Goal: Find specific page/section: Find specific page/section

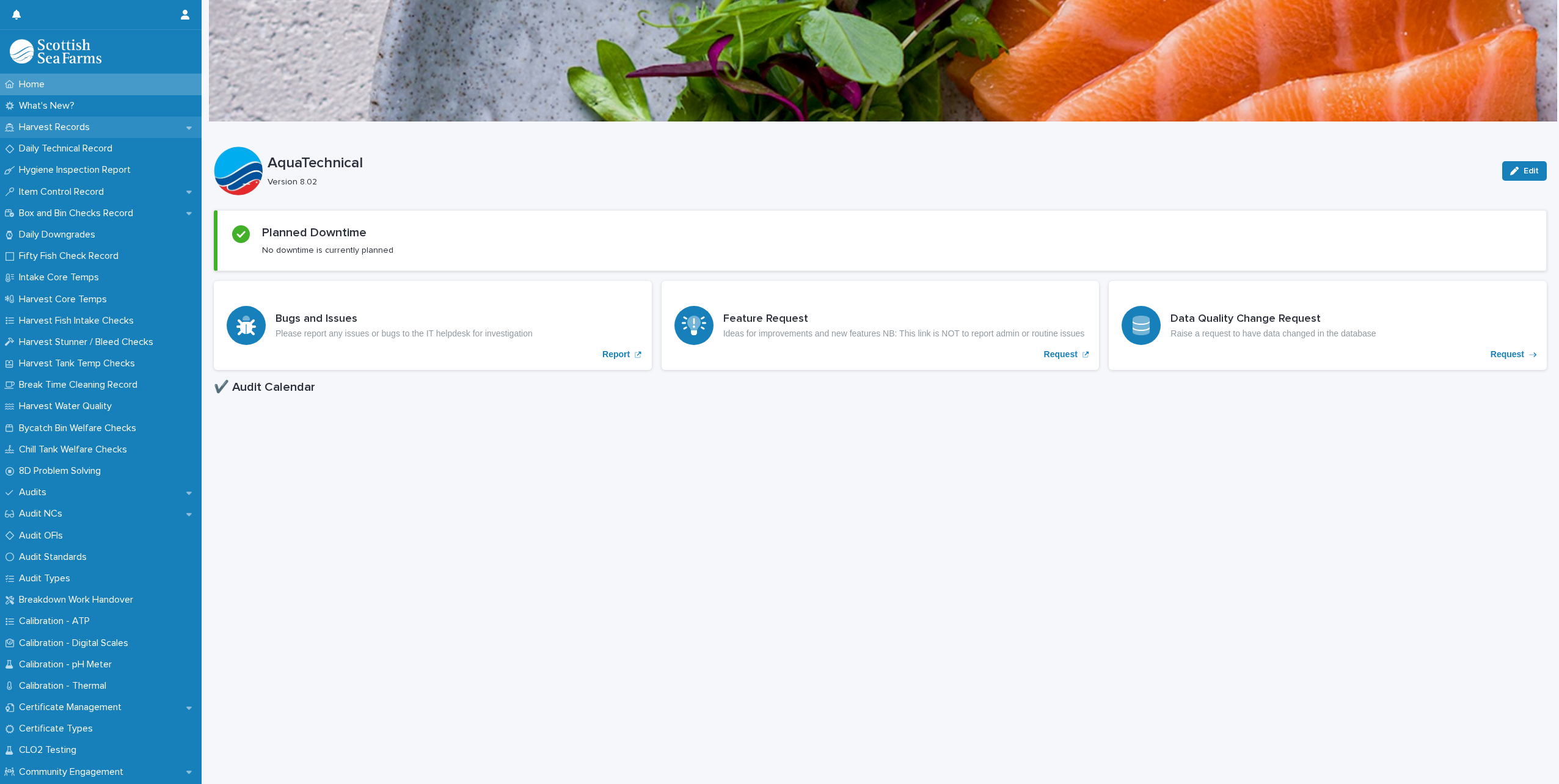
click at [70, 129] on p "Harvest Records" at bounding box center [57, 127] width 86 height 11
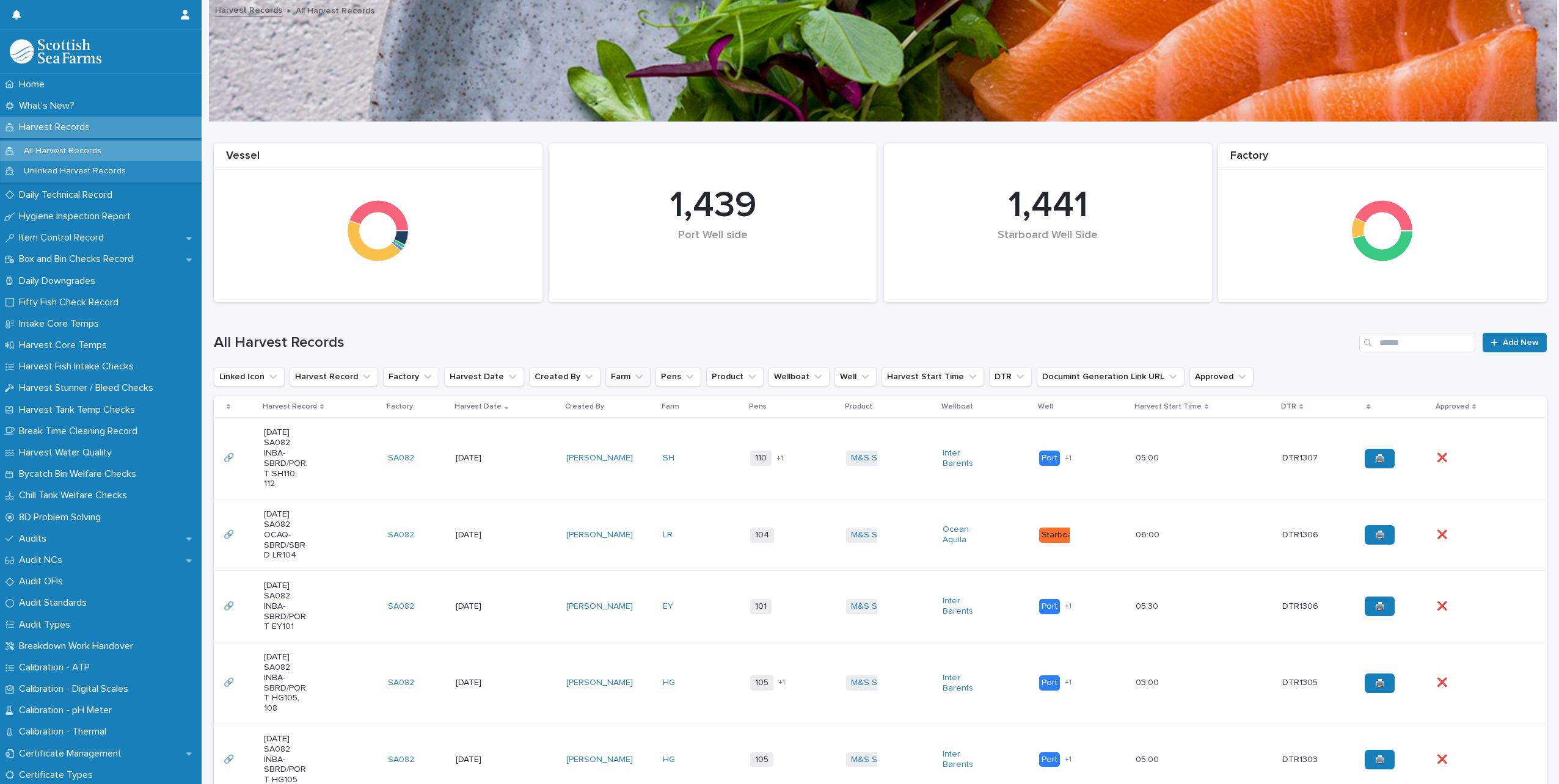
click at [633, 374] on icon "Farm" at bounding box center [639, 377] width 12 height 12
type input "**"
click at [604, 457] on p "SC" at bounding box center [666, 455] width 129 height 8
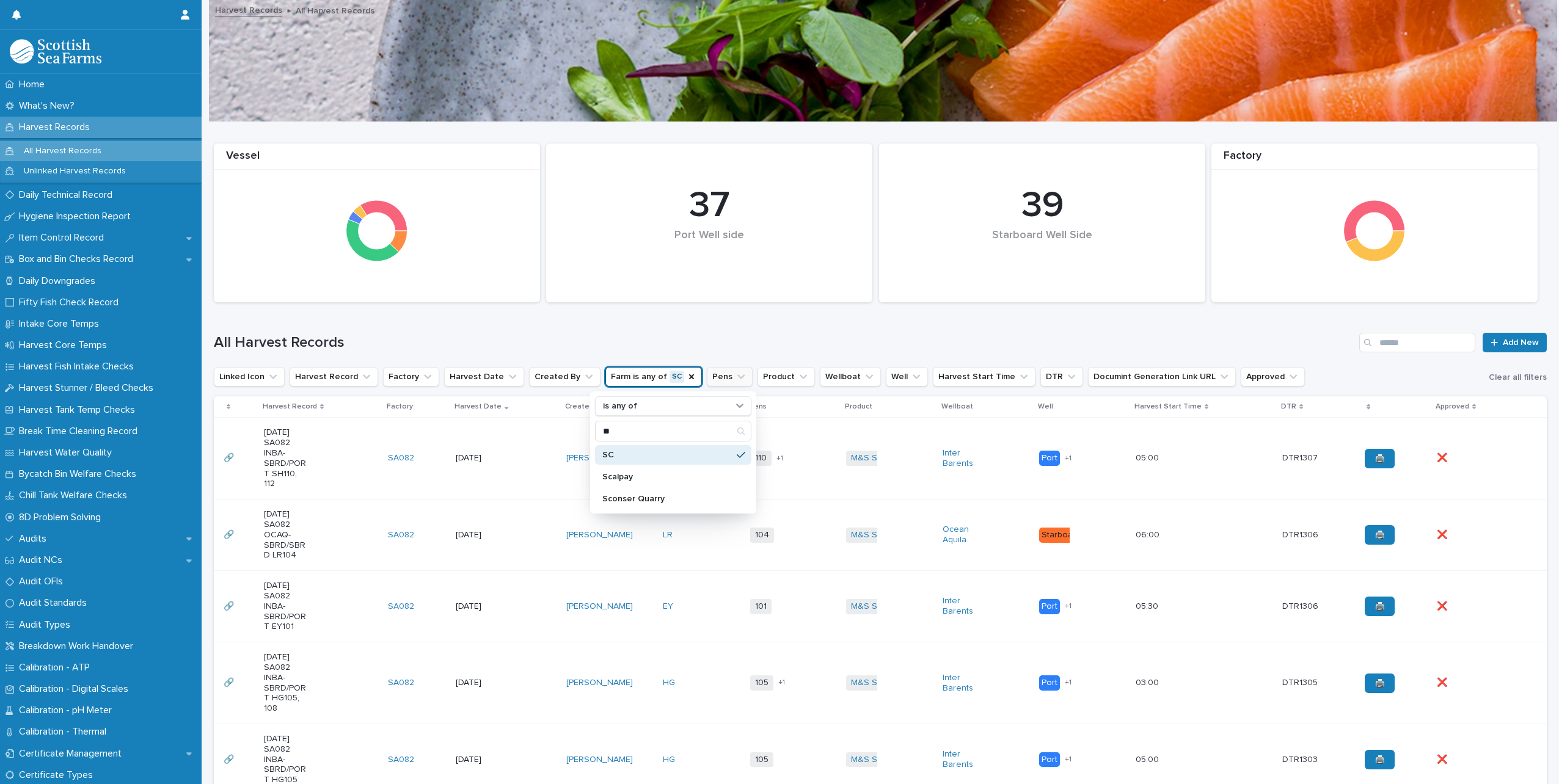
click at [737, 376] on icon "Pens" at bounding box center [741, 377] width 8 height 5
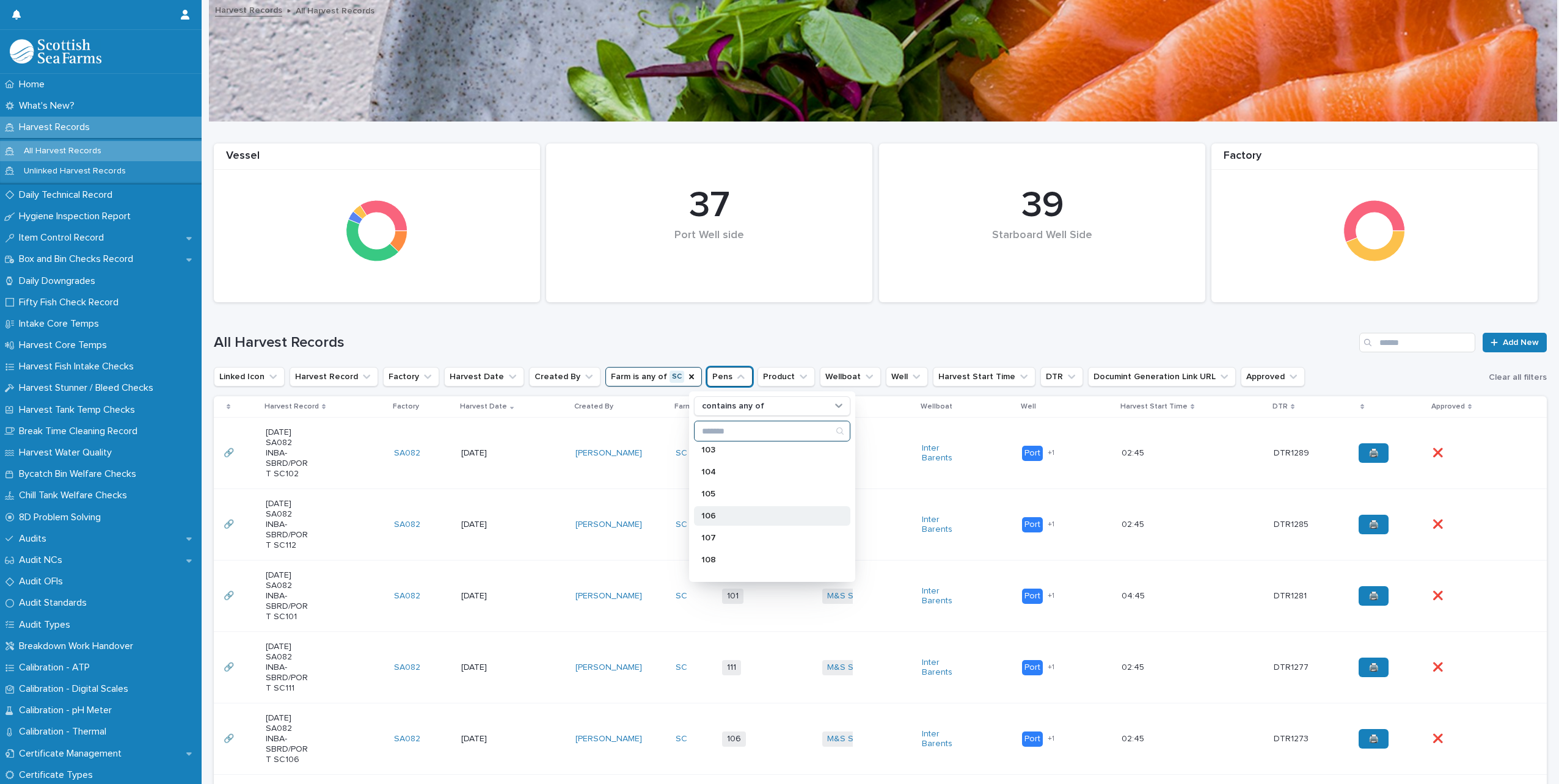
scroll to position [549, 0]
click at [721, 539] on p "110" at bounding box center [766, 543] width 129 height 8
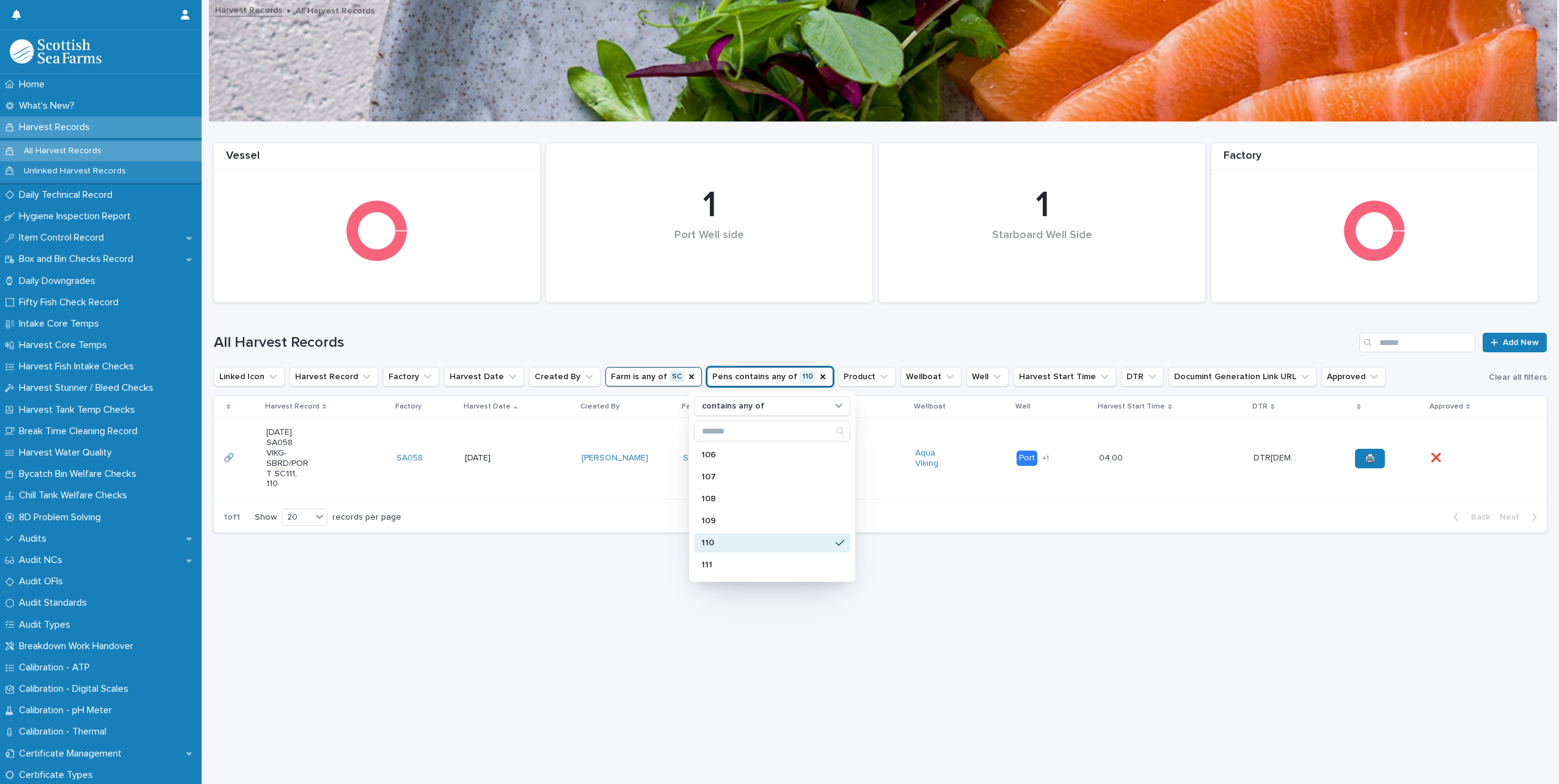
click at [802, 543] on p "110" at bounding box center [766, 543] width 129 height 8
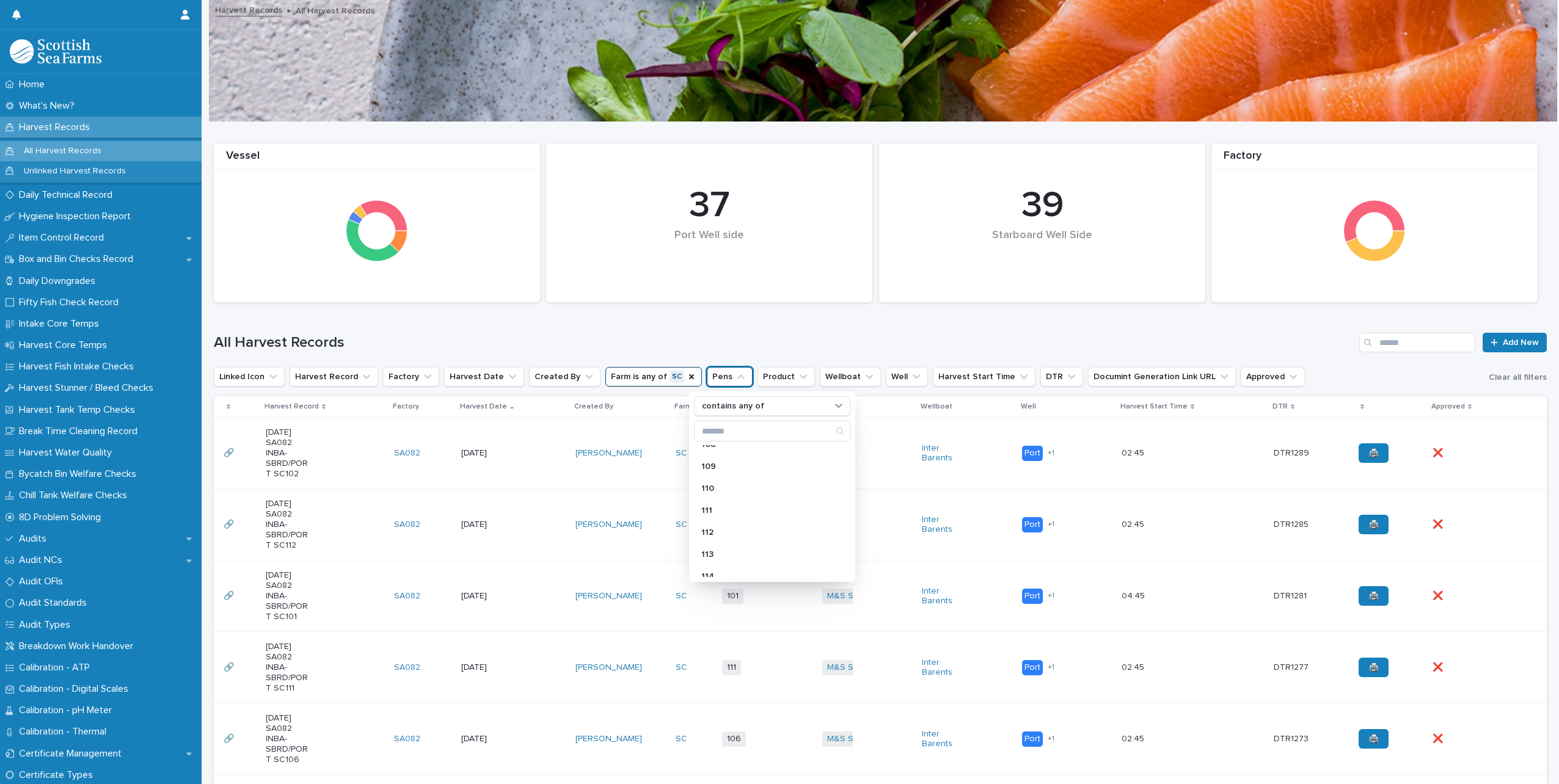
scroll to position [611, 0]
click at [741, 520] on div "112" at bounding box center [772, 526] width 157 height 20
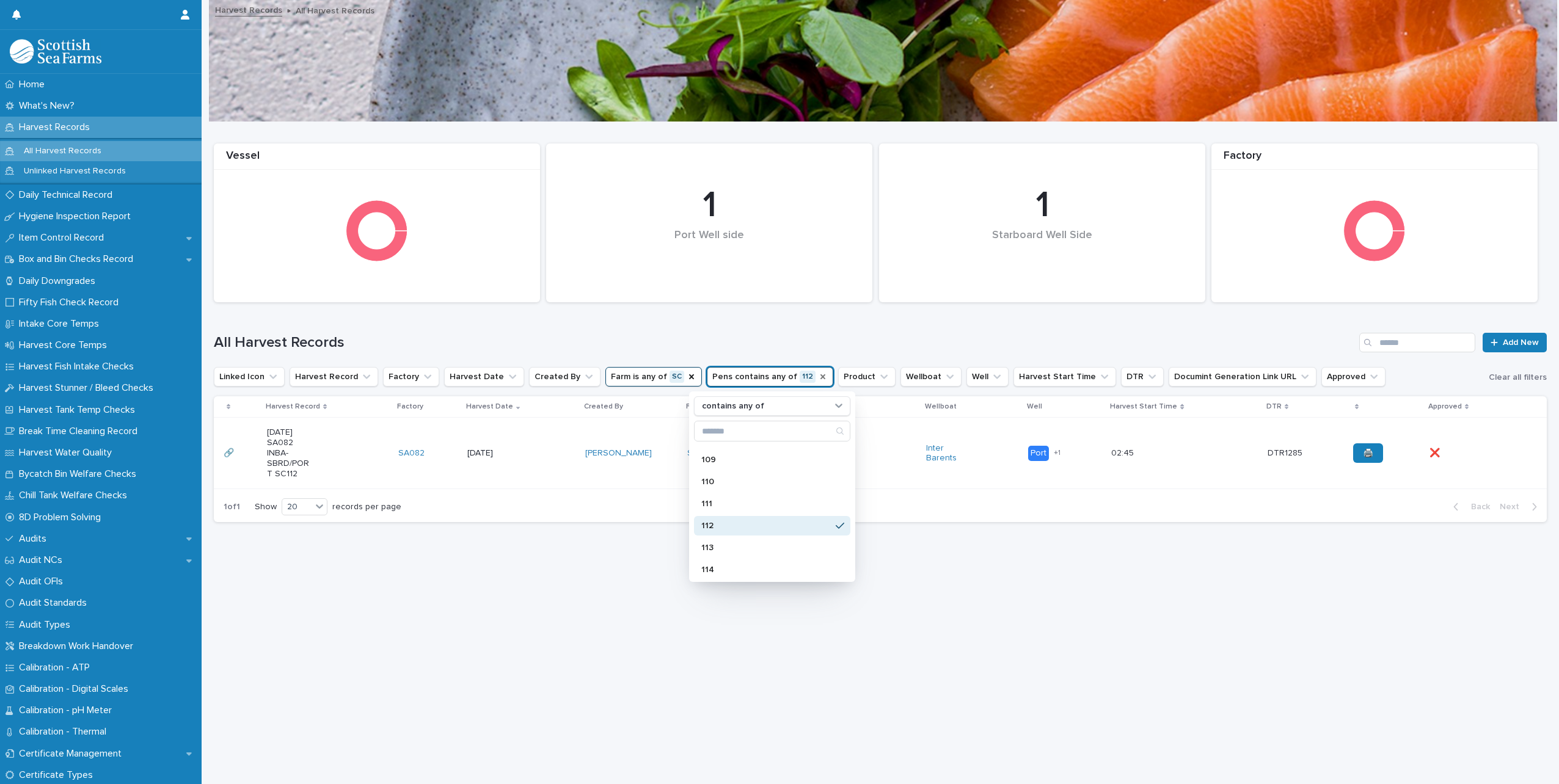
click at [821, 376] on icon "Pens" at bounding box center [823, 377] width 5 height 5
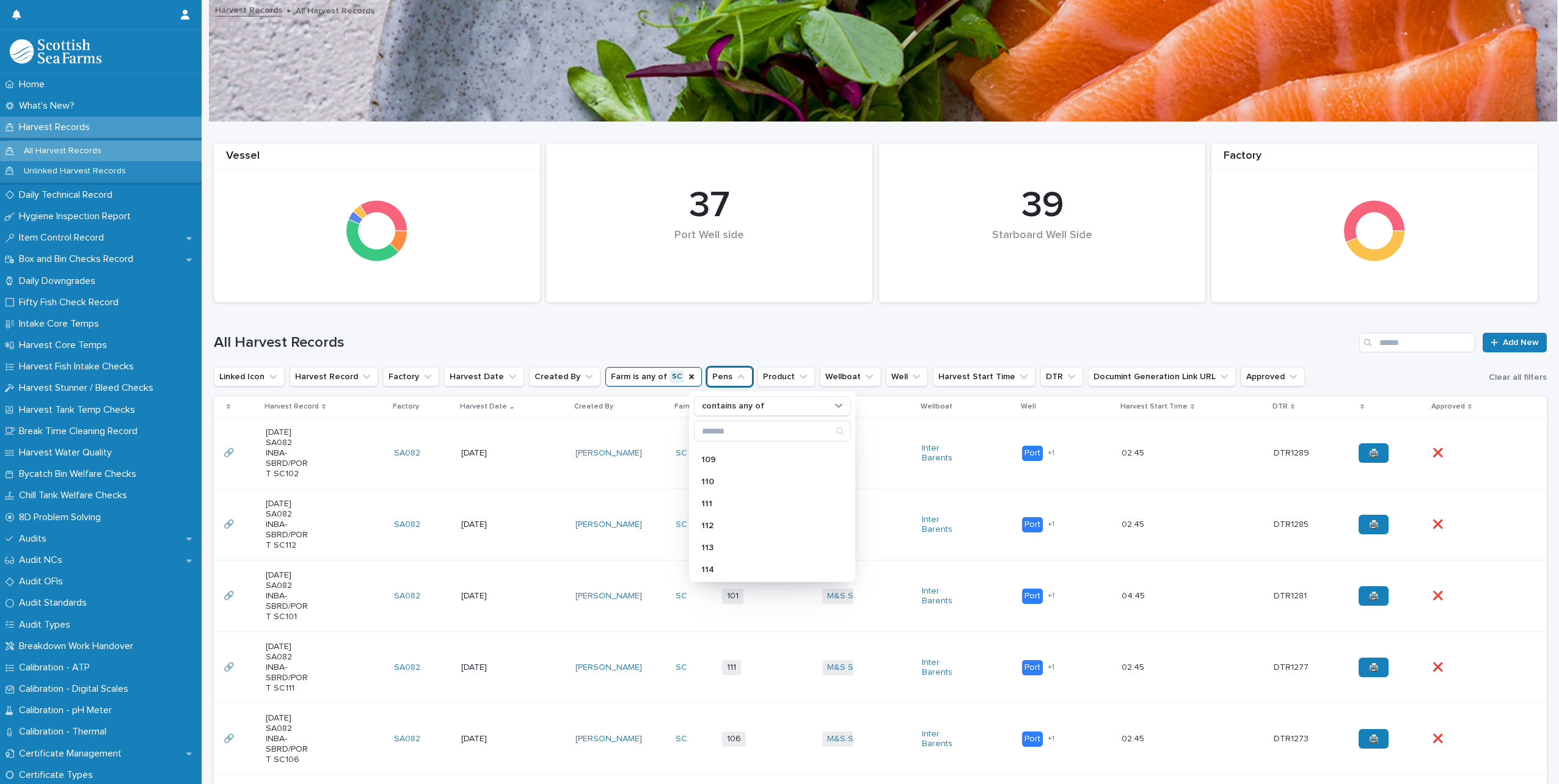
click at [806, 342] on h1 "All Harvest Records" at bounding box center [784, 342] width 1141 height 18
click at [687, 374] on icon "Farm" at bounding box center [692, 377] width 10 height 10
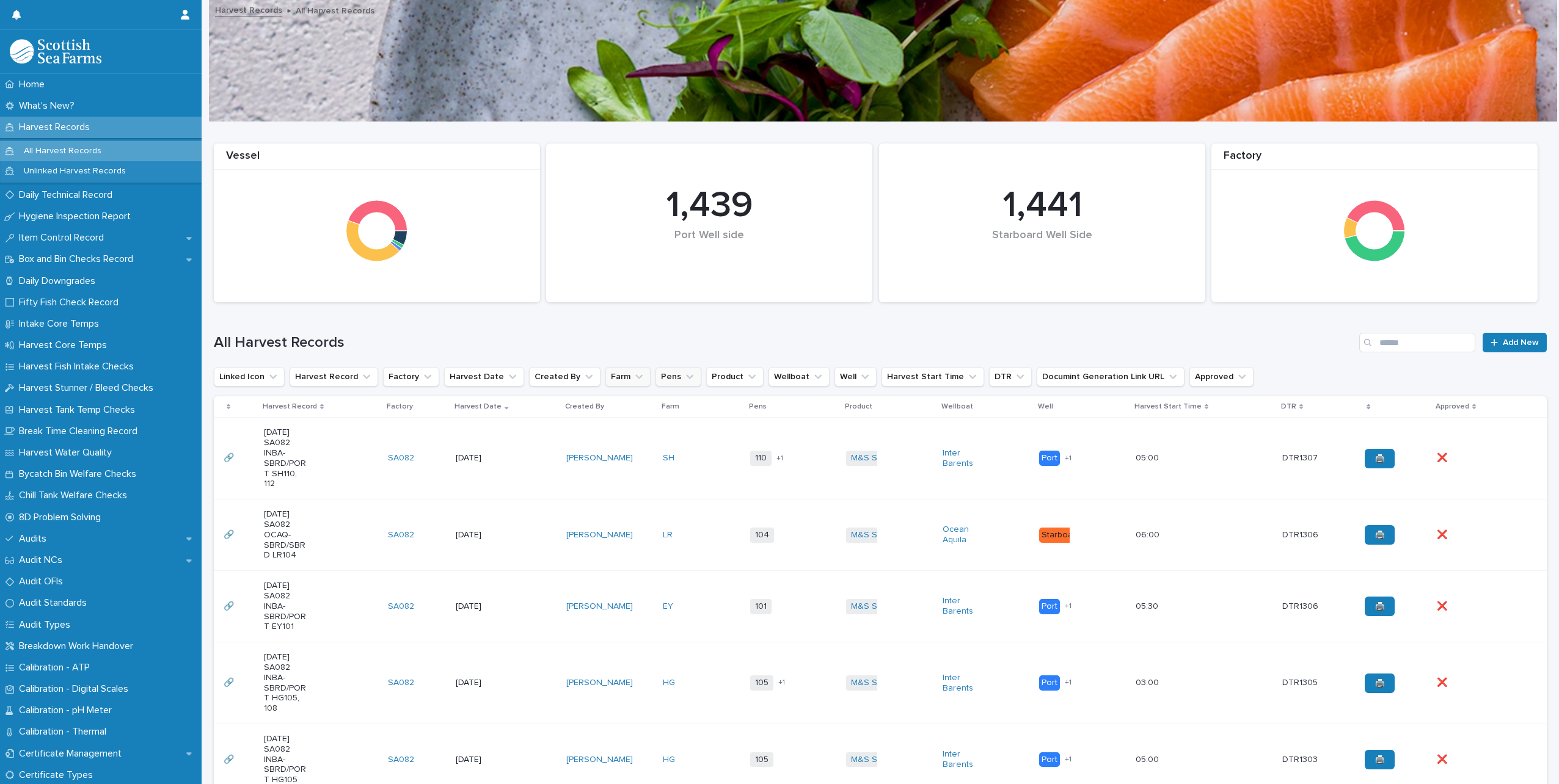
click at [684, 373] on icon "Pens" at bounding box center [690, 377] width 12 height 12
click at [633, 373] on icon "Farm" at bounding box center [639, 377] width 12 height 12
type input "**"
click at [622, 450] on div "SH" at bounding box center [673, 455] width 157 height 20
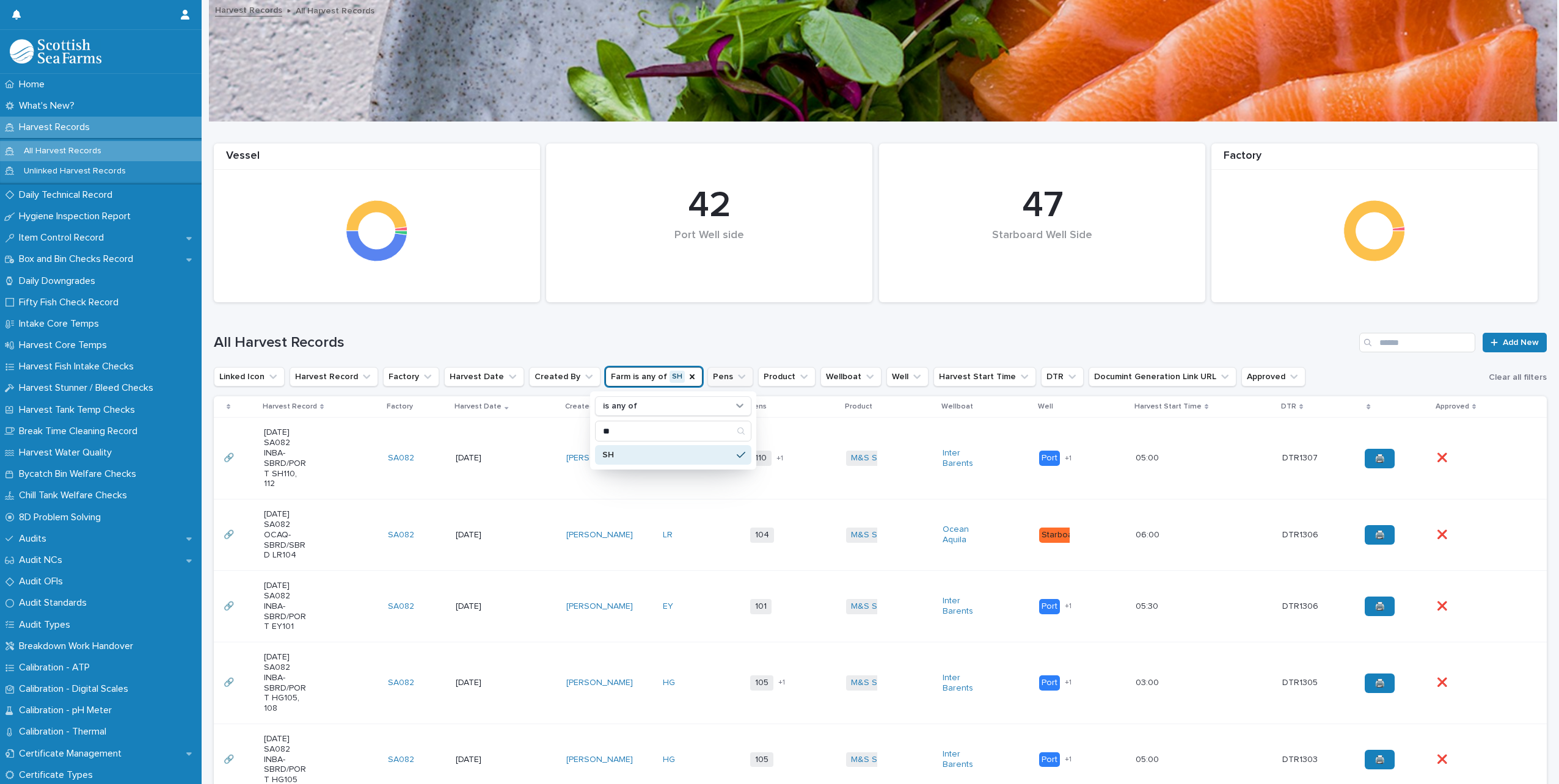
click at [738, 376] on icon "Pens" at bounding box center [742, 377] width 8 height 5
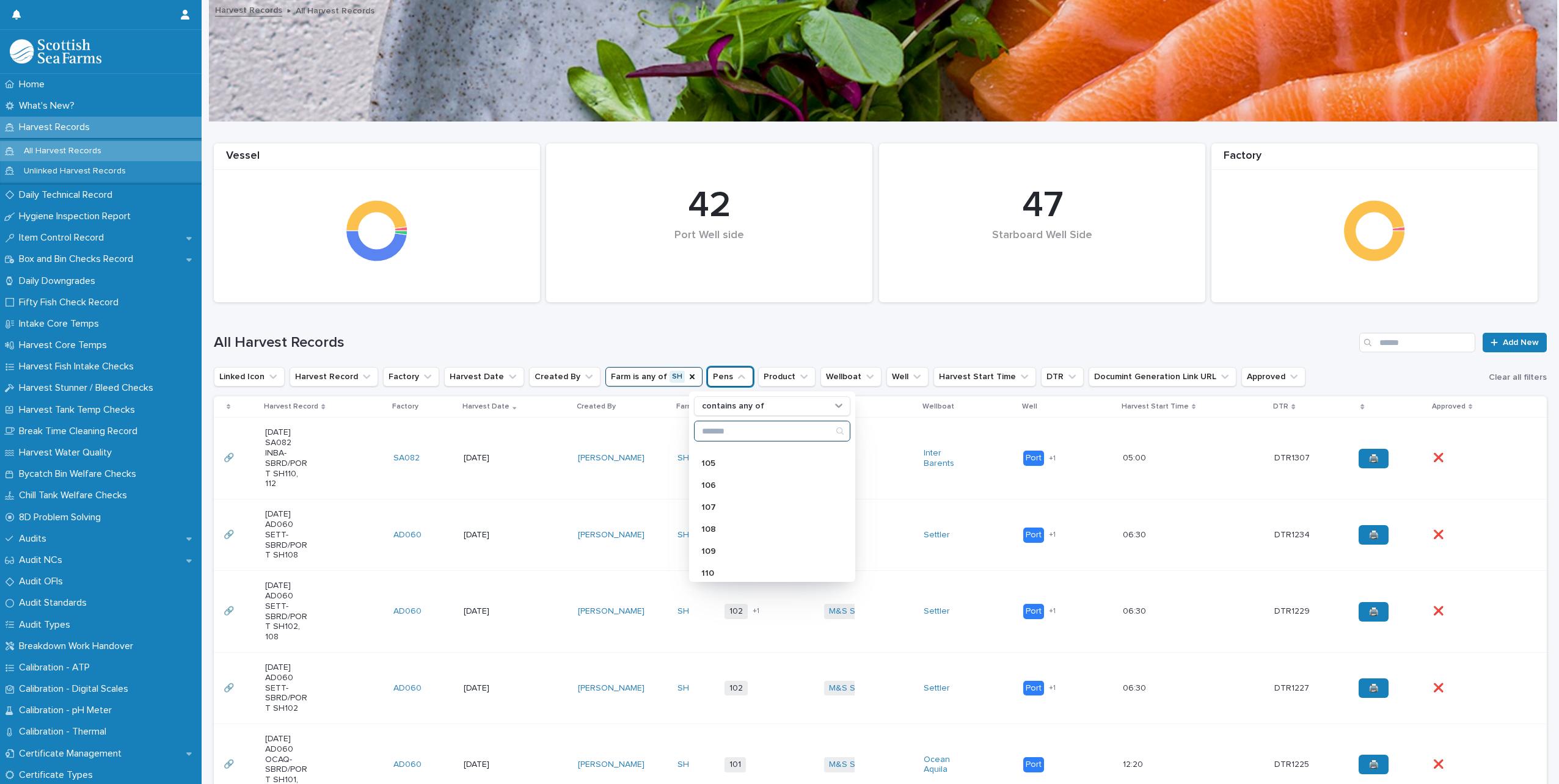
scroll to position [549, 0]
click at [728, 547] on div "110" at bounding box center [772, 543] width 157 height 20
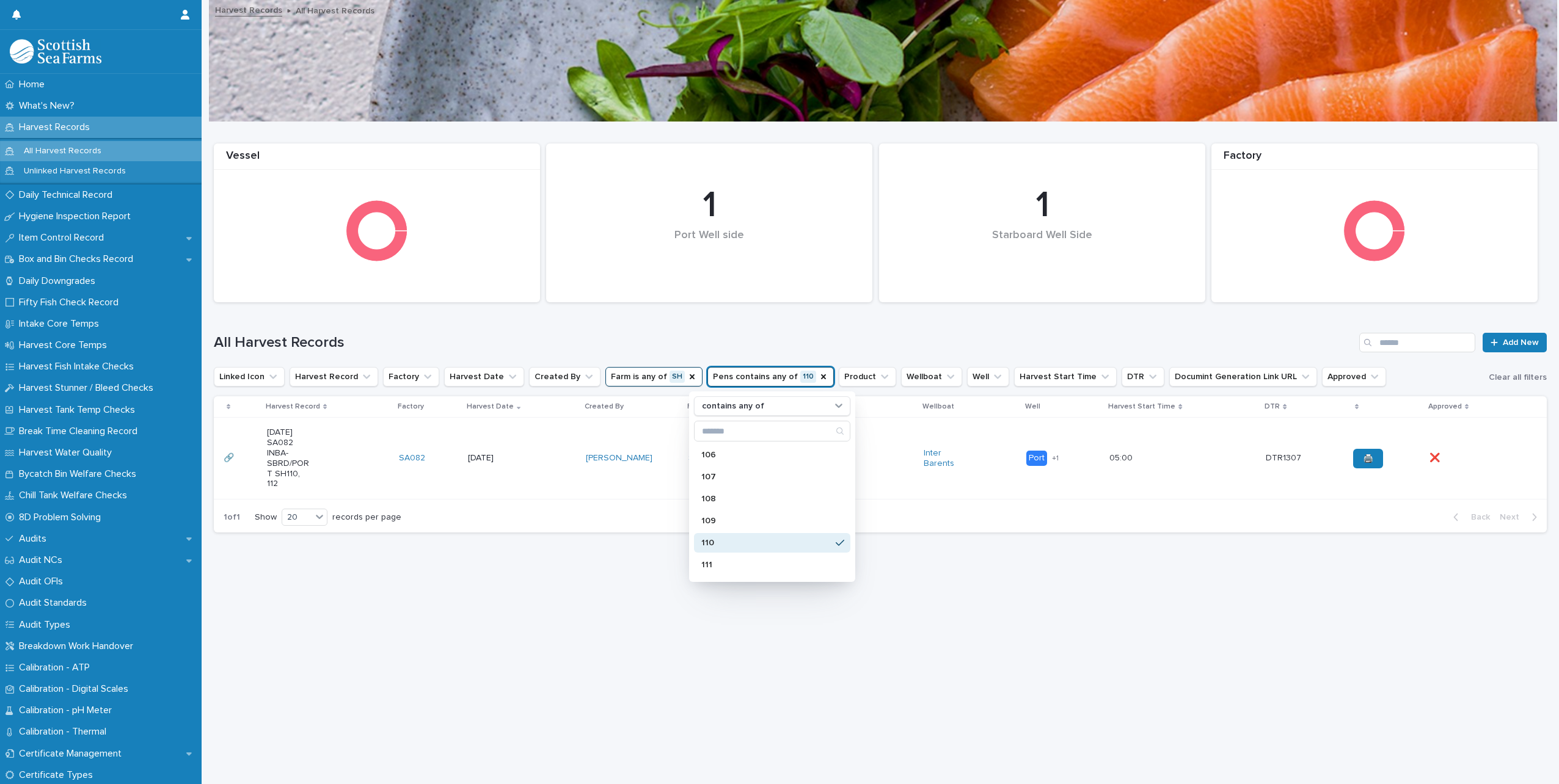
click at [778, 540] on p "110" at bounding box center [766, 543] width 129 height 8
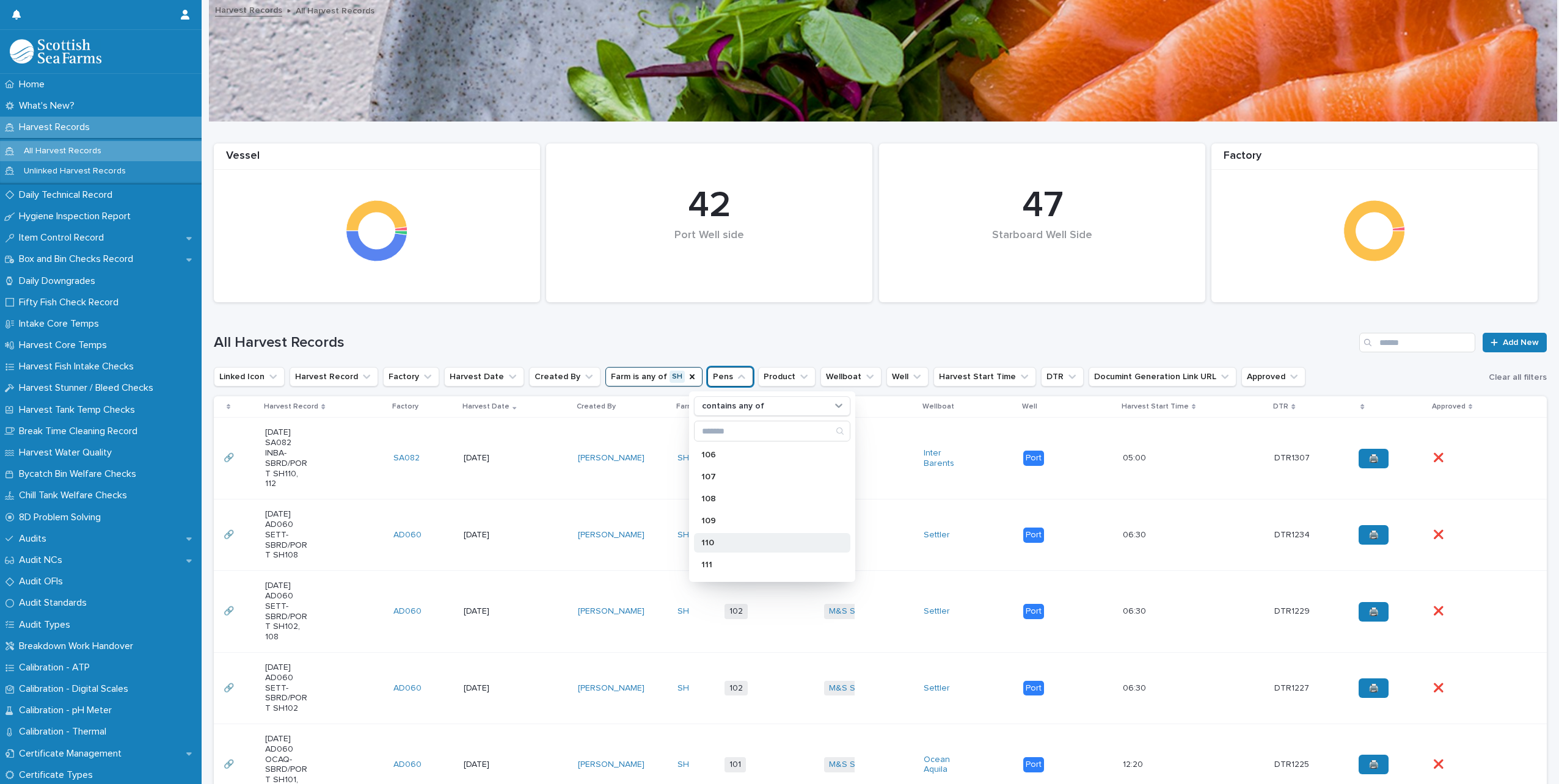
scroll to position [611, 0]
click at [733, 526] on p "112" at bounding box center [766, 526] width 129 height 8
